Goal: Check status: Check status

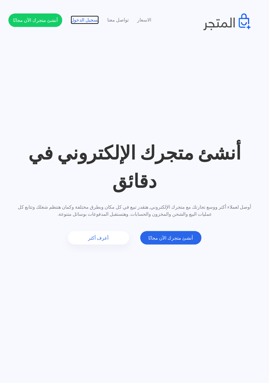
click at [81, 23] on link "تسجيل الدخول" at bounding box center [85, 19] width 28 height 7
click at [2, 229] on div "أنشئ متجرك الإلكتروني في دقائق أوصل لعملاء أكثر ووسع تجارتك مع متجرك الإلكتروني…" at bounding box center [134, 192] width 269 height 106
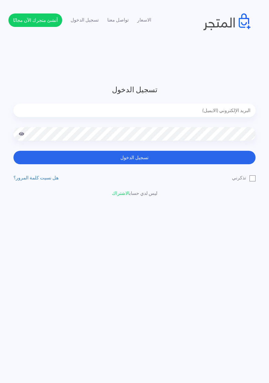
click at [233, 113] on input "email" at bounding box center [134, 110] width 242 height 13
type input "diaraest2024@gmail.com"
click at [13, 151] on button "تسجيل الدخول" at bounding box center [134, 157] width 242 height 13
click at [223, 161] on button "تسجيل الدخول" at bounding box center [134, 157] width 242 height 13
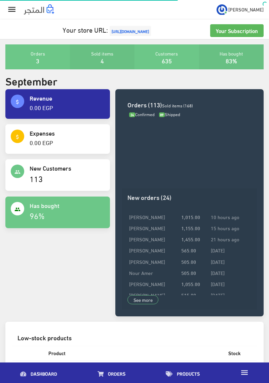
click at [1, 12] on div " [PERSON_NAME] My subscription Logout" at bounding box center [134, 9] width 269 height 19
click at [12, 13] on icon "" at bounding box center [12, 10] width 10 height 10
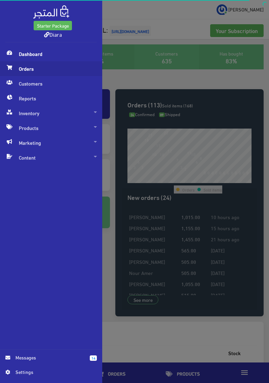
click at [31, 72] on span "Orders" at bounding box center [50, 68] width 91 height 15
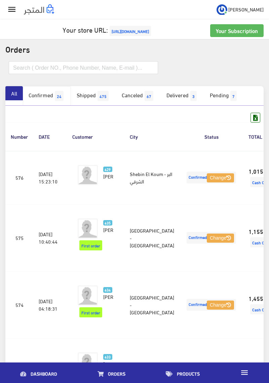
click at [46, 97] on link "Confirmed 24" at bounding box center [47, 96] width 48 height 20
click at [44, 87] on link "Confirmed 24" at bounding box center [47, 96] width 48 height 20
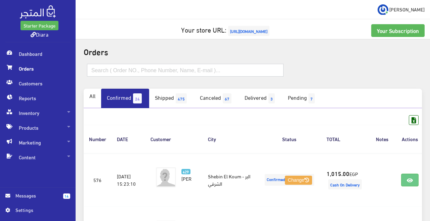
click at [147, 68] on input "text" at bounding box center [185, 70] width 197 height 13
click at [99, 71] on input "text" at bounding box center [185, 70] width 197 height 13
paste input "01007145784"
type input "01007145784"
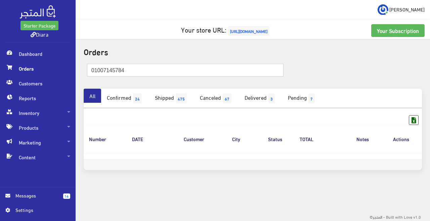
click at [150, 73] on input "01007145784" at bounding box center [185, 70] width 197 height 13
type input "0"
click at [99, 70] on input "text" at bounding box center [185, 70] width 197 height 13
paste input "01007145784"
type input "01007145784"
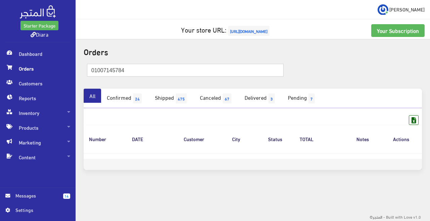
click at [121, 68] on input "01007145784" at bounding box center [185, 70] width 197 height 13
click at [125, 67] on input "01007145784" at bounding box center [185, 70] width 197 height 13
click at [124, 71] on input "01007145784" at bounding box center [185, 70] width 197 height 13
paste input "[DEMOGRAPHIC_DATA]"
type input "[DEMOGRAPHIC_DATA]"
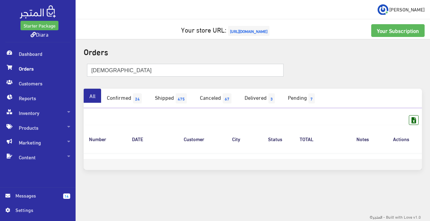
click at [126, 72] on input "[DEMOGRAPHIC_DATA]" at bounding box center [185, 70] width 197 height 13
click at [110, 72] on input "دعاء السيد" at bounding box center [185, 70] width 197 height 13
click at [109, 70] on input "دعاء السيد" at bounding box center [185, 70] width 197 height 13
paste input "01225464866"
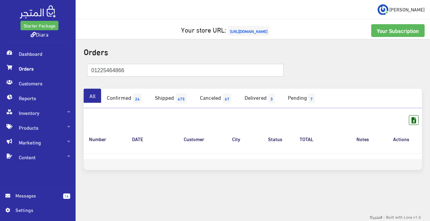
type input "01225464866"
click at [130, 73] on input "01225464866" at bounding box center [185, 70] width 197 height 13
click at [112, 72] on input "01225464866" at bounding box center [185, 70] width 197 height 13
click at [112, 73] on input "01225464866" at bounding box center [185, 70] width 197 height 13
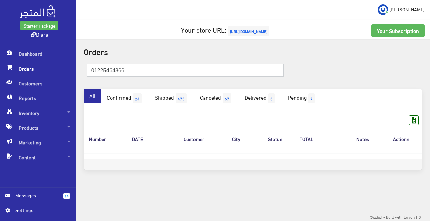
paste input "148706635"
type input "01148706635"
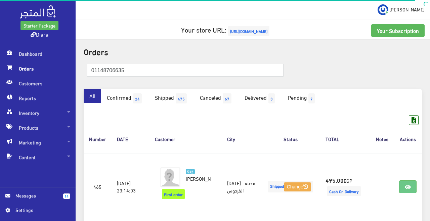
scroll to position [55, 0]
